Goal: Register for event/course

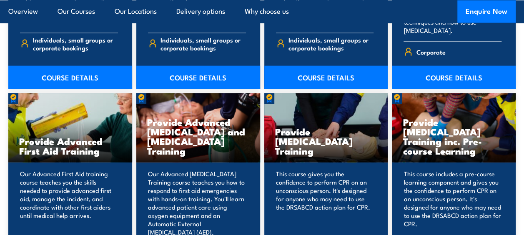
scroll to position [929, 0]
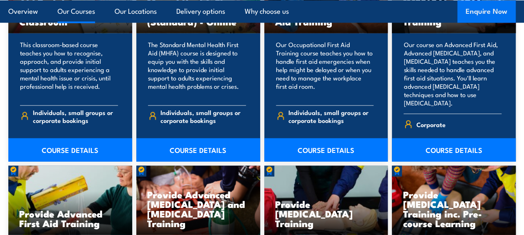
click at [487, 12] on button "Enquire Now" at bounding box center [486, 11] width 58 height 22
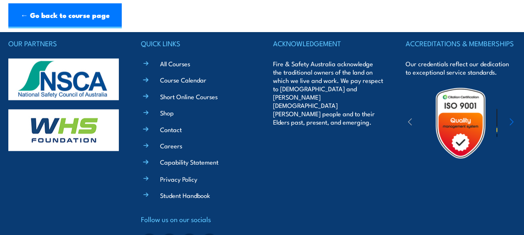
scroll to position [614, 0]
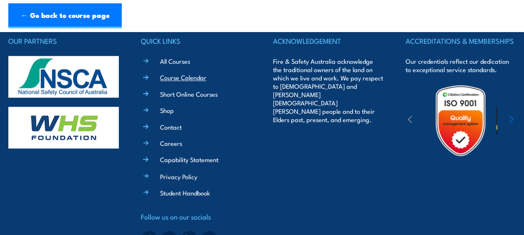
click at [173, 77] on link "Course Calendar" at bounding box center [183, 77] width 46 height 9
click at [184, 79] on link "Course Calendar" at bounding box center [183, 77] width 46 height 9
